Goal: Transaction & Acquisition: Subscribe to service/newsletter

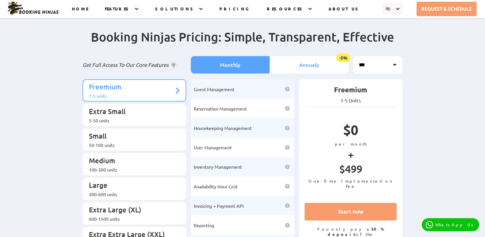
click at [307, 63] on li "Annualy -5%" at bounding box center [309, 64] width 79 height 17
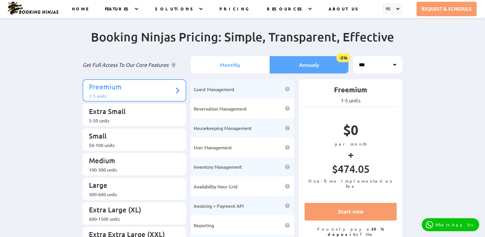
click at [254, 64] on li "Monthly" at bounding box center [230, 64] width 79 height 17
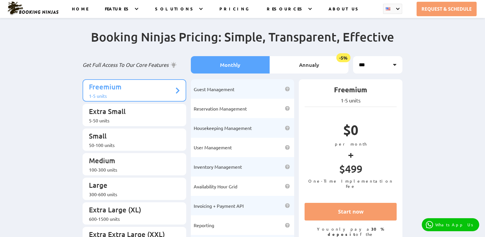
click at [390, 62] on select "*** *** *** *** ***" at bounding box center [377, 64] width 49 height 17
click at [134, 117] on div "5-50 units" at bounding box center [131, 120] width 85 height 6
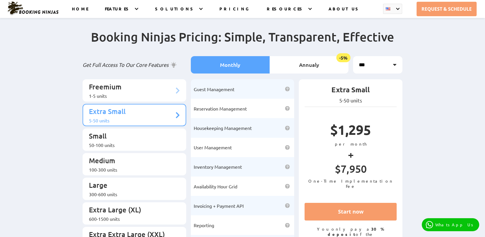
click at [134, 90] on p "Freemium" at bounding box center [131, 87] width 85 height 11
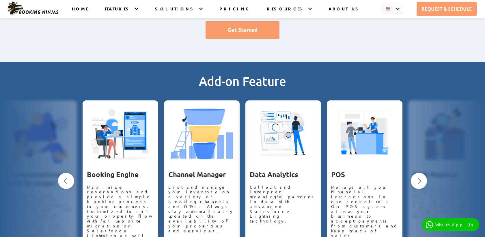
scroll to position [469, 0]
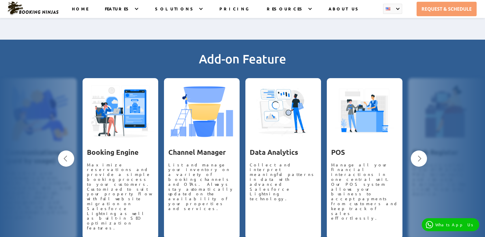
click at [418, 150] on button "Next" at bounding box center [419, 158] width 16 height 16
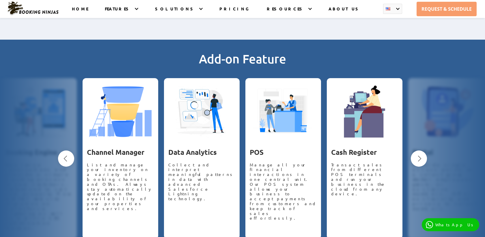
click at [418, 150] on button "Next" at bounding box center [419, 158] width 16 height 16
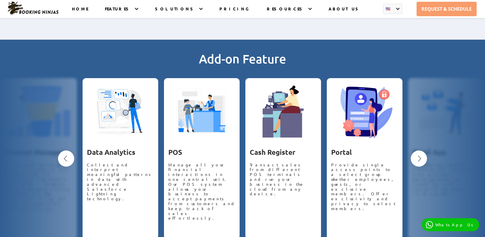
click at [418, 150] on button "Next" at bounding box center [419, 158] width 16 height 16
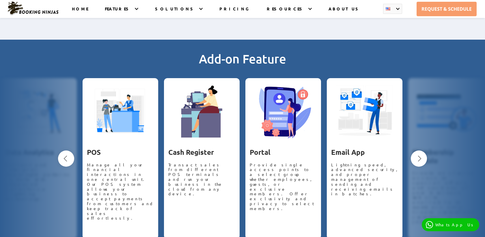
click at [418, 150] on button "Next" at bounding box center [419, 158] width 16 height 16
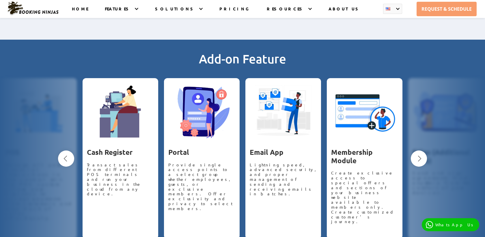
click at [418, 150] on button "Next" at bounding box center [419, 158] width 16 height 16
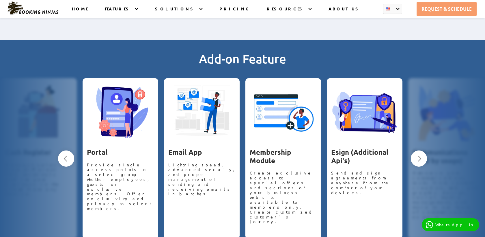
click at [418, 150] on button "Next" at bounding box center [419, 158] width 16 height 16
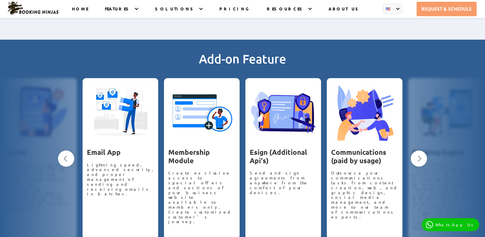
click at [418, 150] on button "Next" at bounding box center [419, 158] width 16 height 16
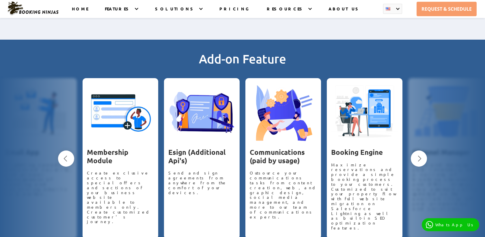
click at [418, 150] on button "Next" at bounding box center [419, 158] width 16 height 16
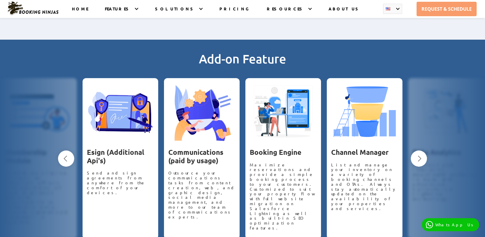
click at [418, 150] on button "Next" at bounding box center [419, 158] width 16 height 16
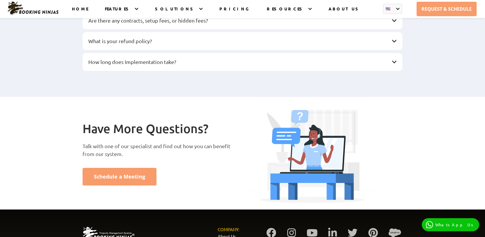
scroll to position [929, 0]
